Goal: Information Seeking & Learning: Check status

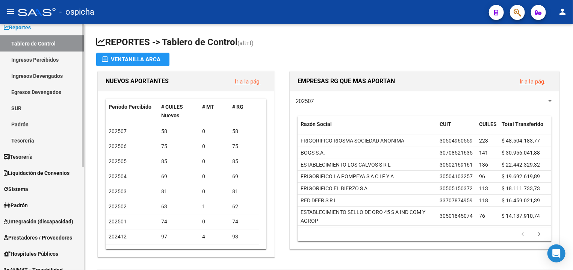
scroll to position [80, 0]
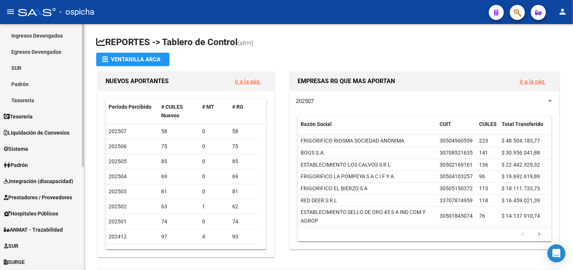
click at [32, 181] on span "Integración (discapacidad)" at bounding box center [38, 181] width 69 height 8
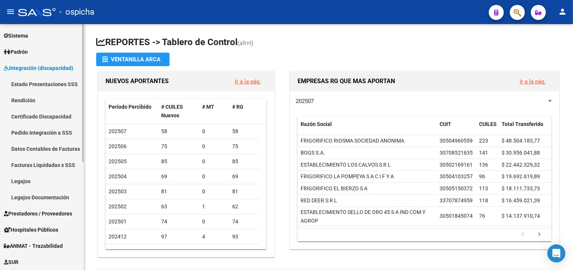
click at [29, 182] on link "Legajos" at bounding box center [42, 181] width 84 height 16
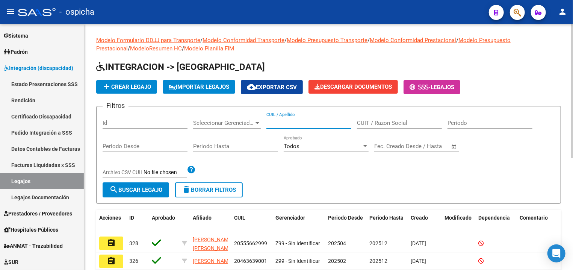
click at [276, 123] on input "CUIL / Apellido" at bounding box center [308, 122] width 85 height 7
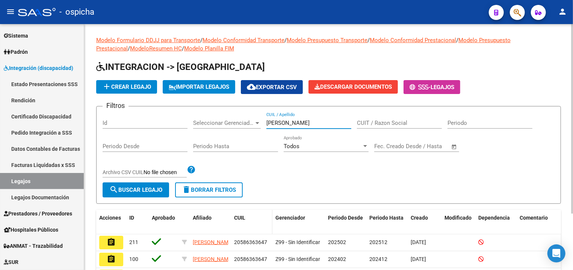
scroll to position [40, 0]
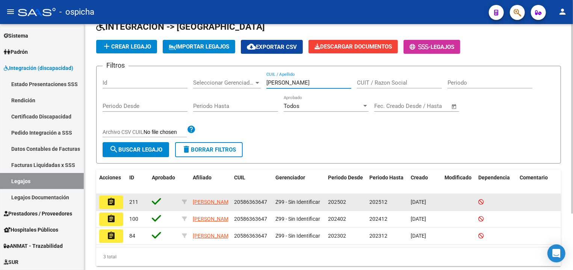
type input "[PERSON_NAME]"
click at [115, 202] on mat-icon "assignment" at bounding box center [111, 201] width 9 height 9
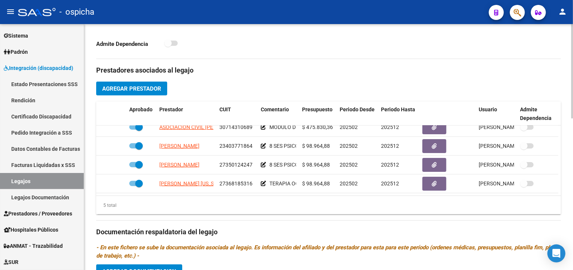
scroll to position [282, 0]
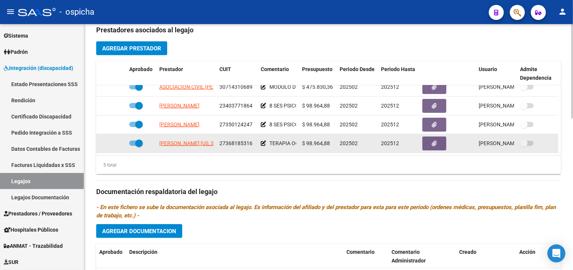
click at [233, 140] on span "27368185316" at bounding box center [235, 143] width 33 height 6
copy span "27368185316"
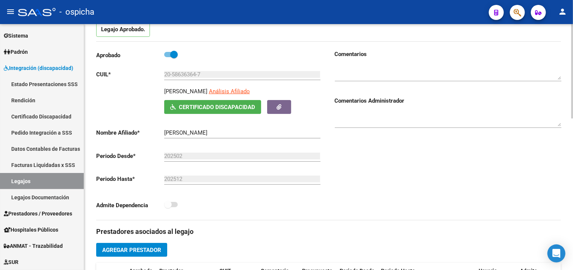
scroll to position [40, 0]
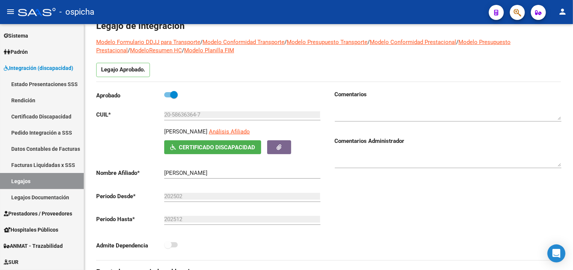
click at [507, 15] on div at bounding box center [514, 12] width 21 height 15
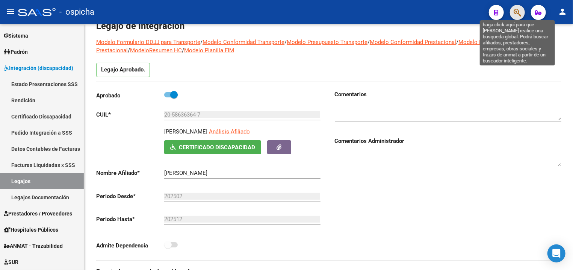
click at [519, 14] on icon "button" at bounding box center [517, 12] width 8 height 9
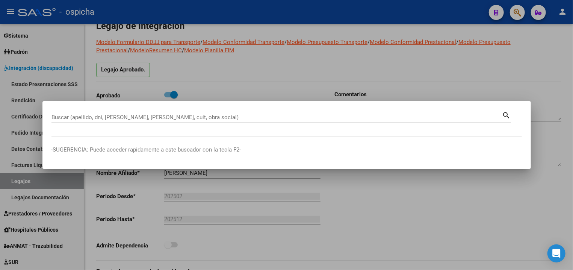
paste input "27368185316"
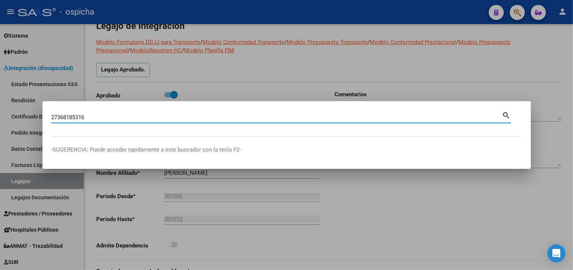
type input "27368185316"
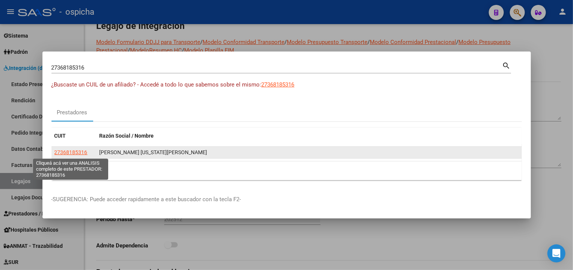
click at [78, 153] on span "27368185316" at bounding box center [70, 152] width 33 height 6
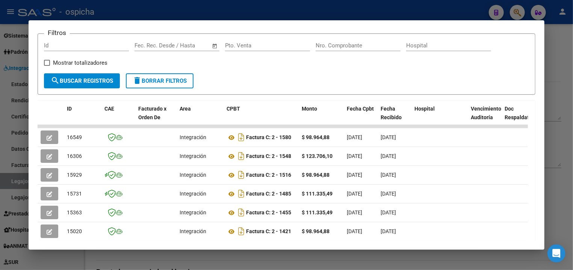
scroll to position [188, 0]
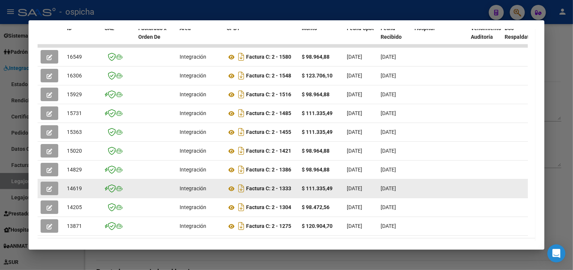
click at [50, 191] on icon "button" at bounding box center [50, 189] width 6 height 6
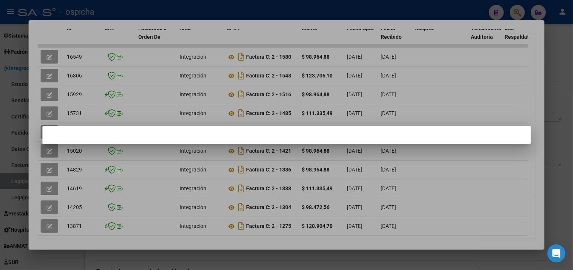
click at [384, 6] on div at bounding box center [286, 135] width 573 height 270
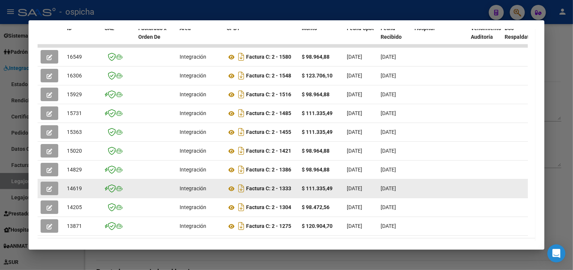
click at [47, 187] on icon "button" at bounding box center [50, 189] width 6 height 6
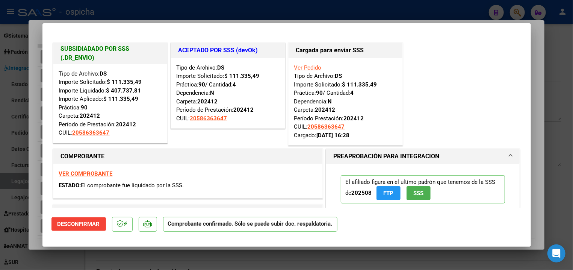
click at [68, 18] on div at bounding box center [286, 135] width 573 height 270
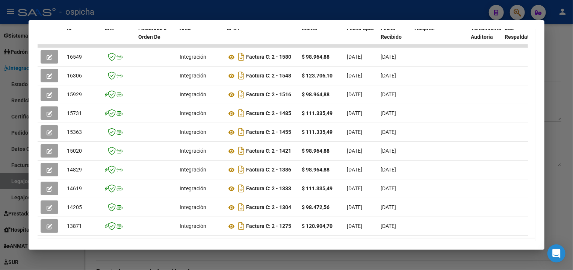
drag, startPoint x: 459, startPoint y: 0, endPoint x: 458, endPoint y: 5, distance: 4.6
click at [458, 4] on div at bounding box center [286, 135] width 573 height 270
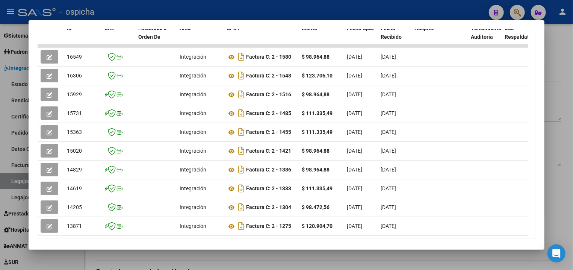
click at [458, 6] on div at bounding box center [286, 135] width 573 height 270
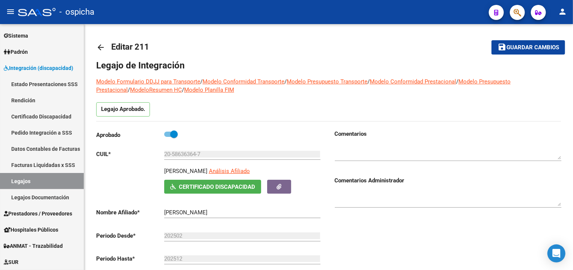
scroll to position [0, 0]
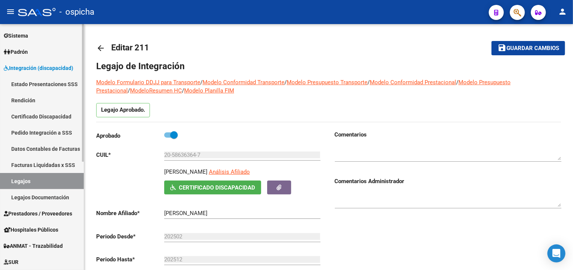
click at [39, 216] on span "Prestadores / Proveedores" at bounding box center [38, 213] width 68 height 8
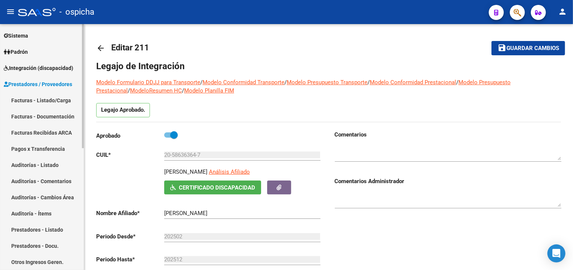
click at [37, 65] on span "Integración (discapacidad)" at bounding box center [38, 68] width 69 height 8
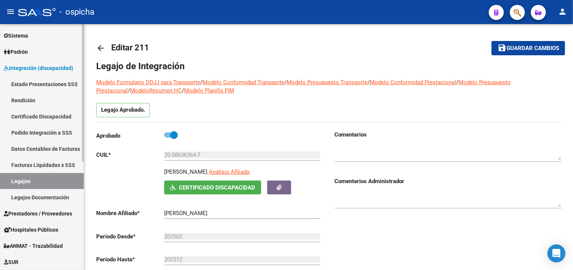
click at [47, 134] on link "Pedido Integración a SSS" at bounding box center [42, 132] width 84 height 16
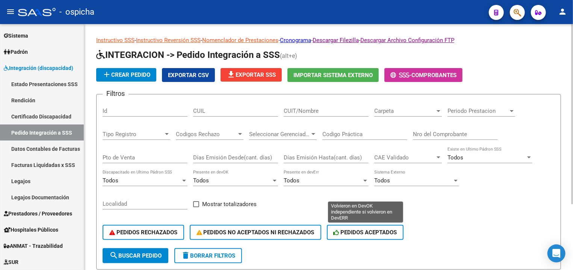
click at [398, 237] on button "PEDIDOS ACEPTADOS" at bounding box center [365, 232] width 77 height 15
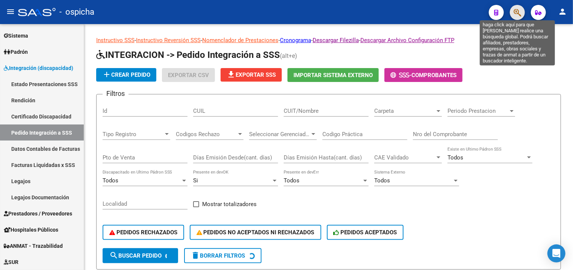
click at [516, 11] on icon "button" at bounding box center [517, 12] width 8 height 9
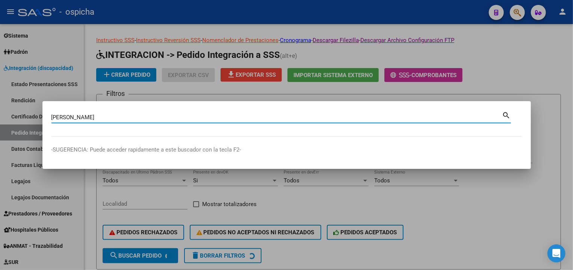
type input "[PERSON_NAME]"
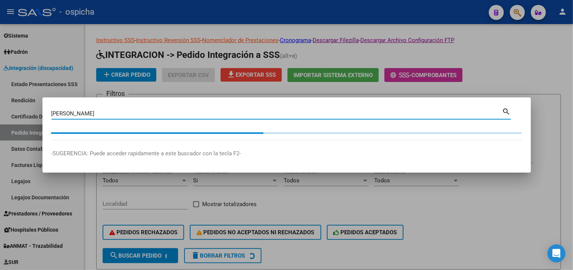
click at [121, 116] on input "[PERSON_NAME]" at bounding box center [276, 113] width 451 height 7
